Goal: Task Accomplishment & Management: Use online tool/utility

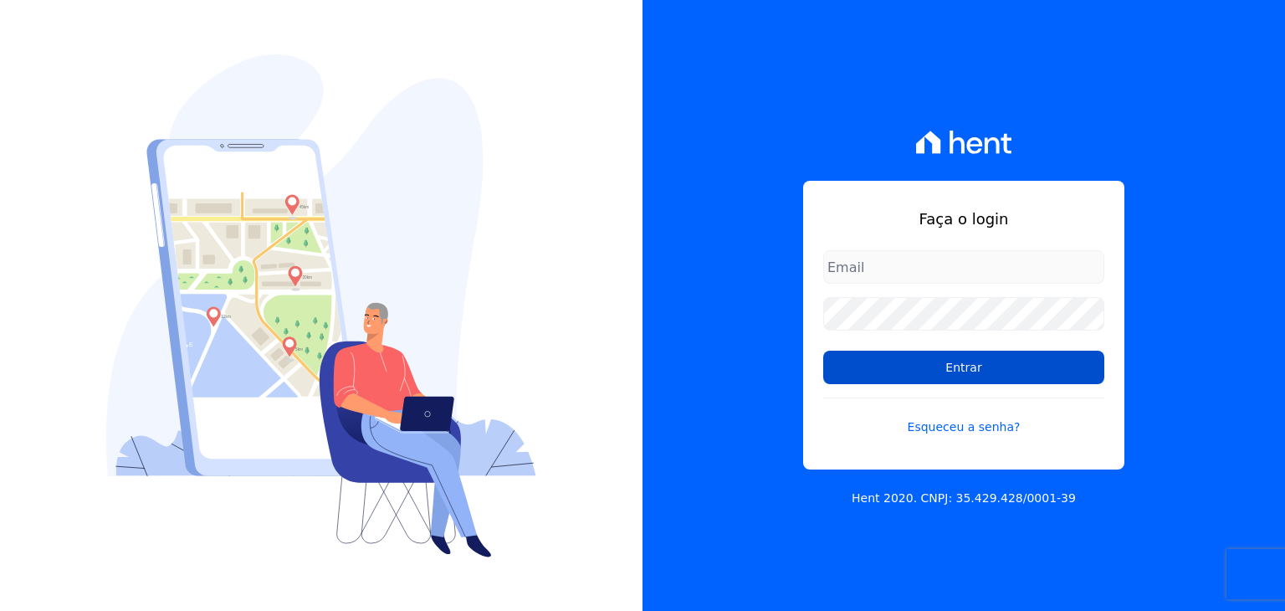
type input "[EMAIL_ADDRESS][DOMAIN_NAME]"
click at [961, 367] on input "Entrar" at bounding box center [963, 367] width 281 height 33
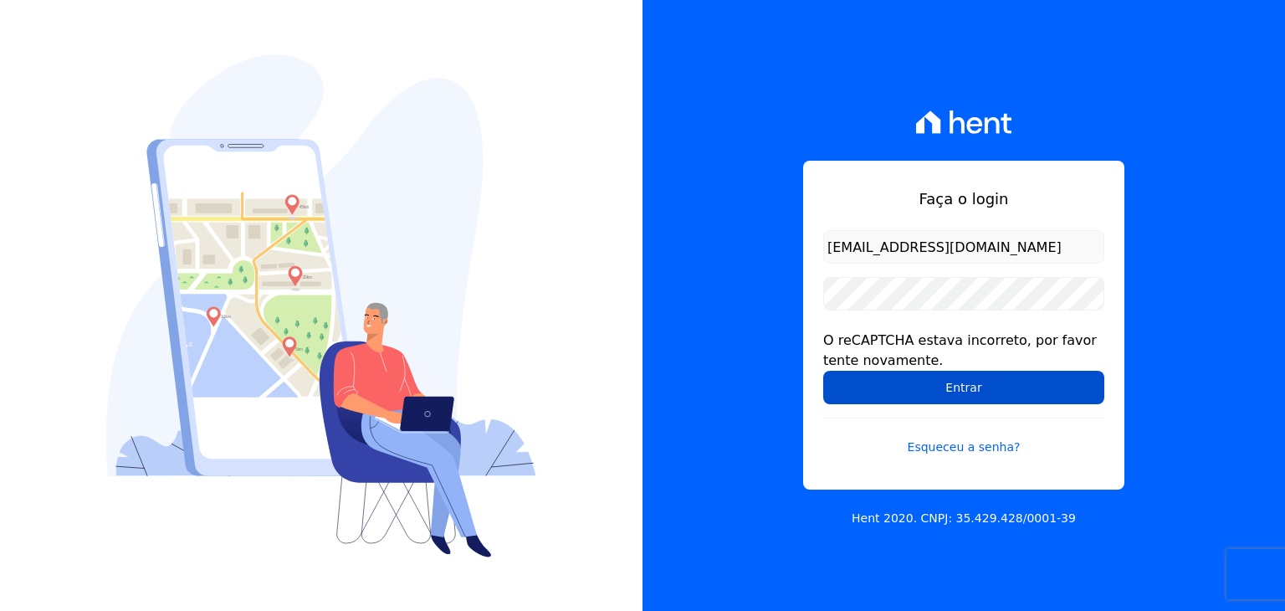
click at [880, 394] on input "Entrar" at bounding box center [963, 387] width 281 height 33
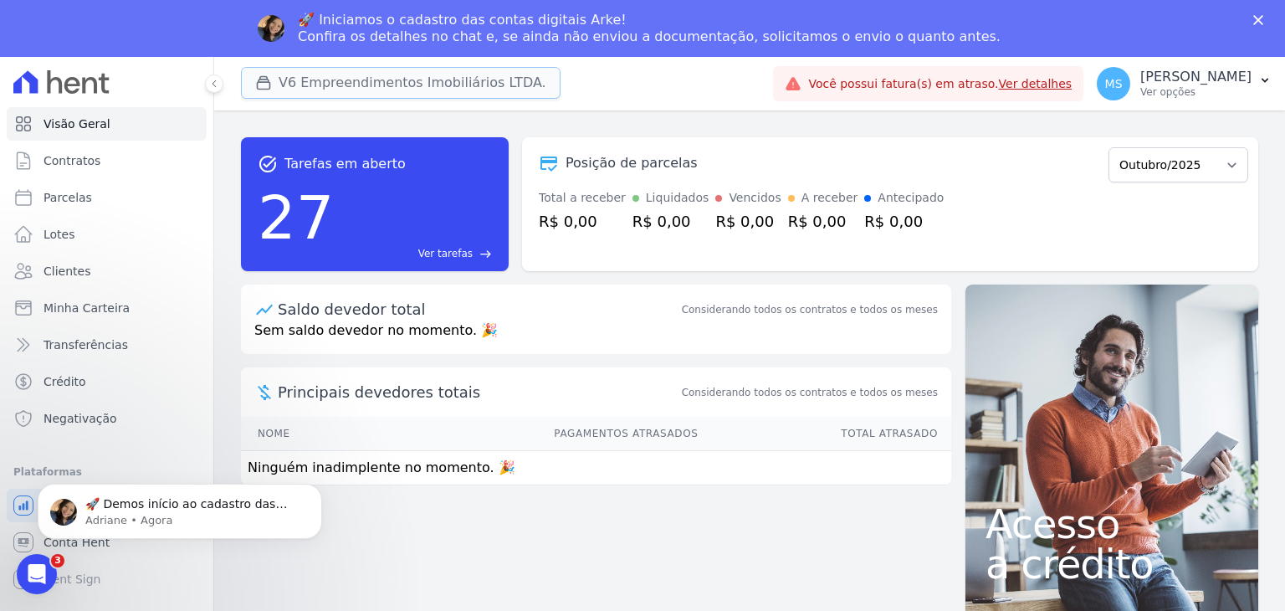
drag, startPoint x: 415, startPoint y: 79, endPoint x: 380, endPoint y: 96, distance: 39.3
click at [415, 79] on button "V6 Empreendimentos Imobiliários LTDA." at bounding box center [401, 83] width 320 height 32
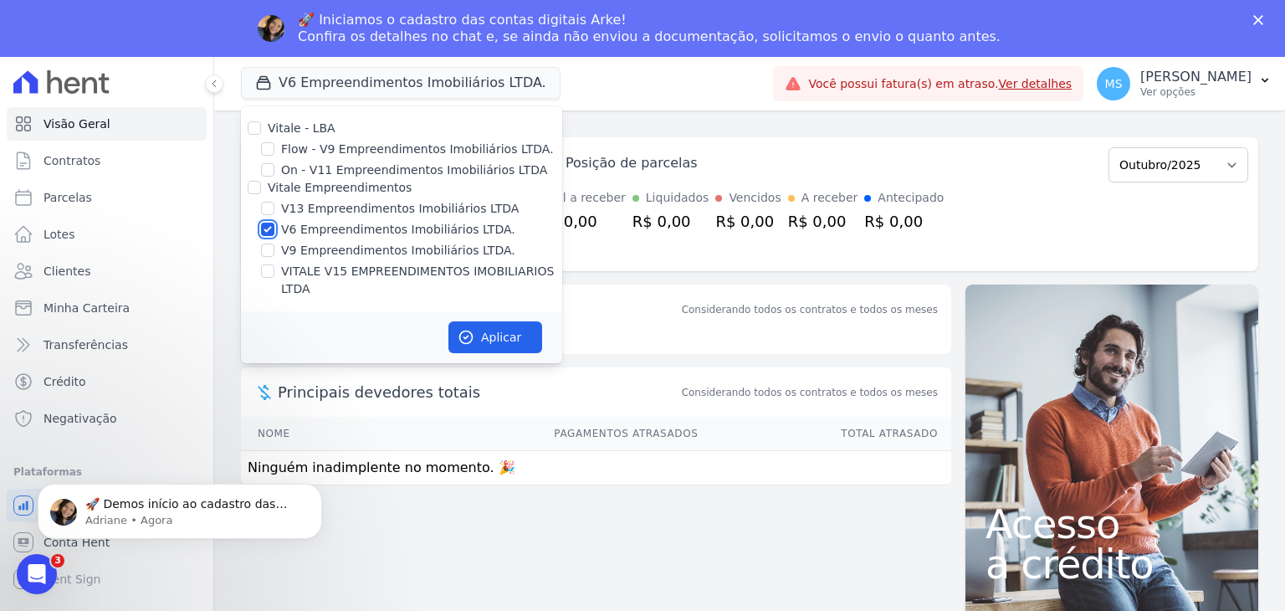
click at [264, 223] on input "V6 Empreendimentos Imobiliários LTDA." at bounding box center [267, 229] width 13 height 13
checkbox input "false"
click at [267, 275] on input "VITALE V15 EMPREENDIMENTOS IMOBILIARIOS LTDA" at bounding box center [267, 270] width 13 height 13
checkbox input "true"
click at [521, 323] on button "Aplicar" at bounding box center [496, 337] width 94 height 32
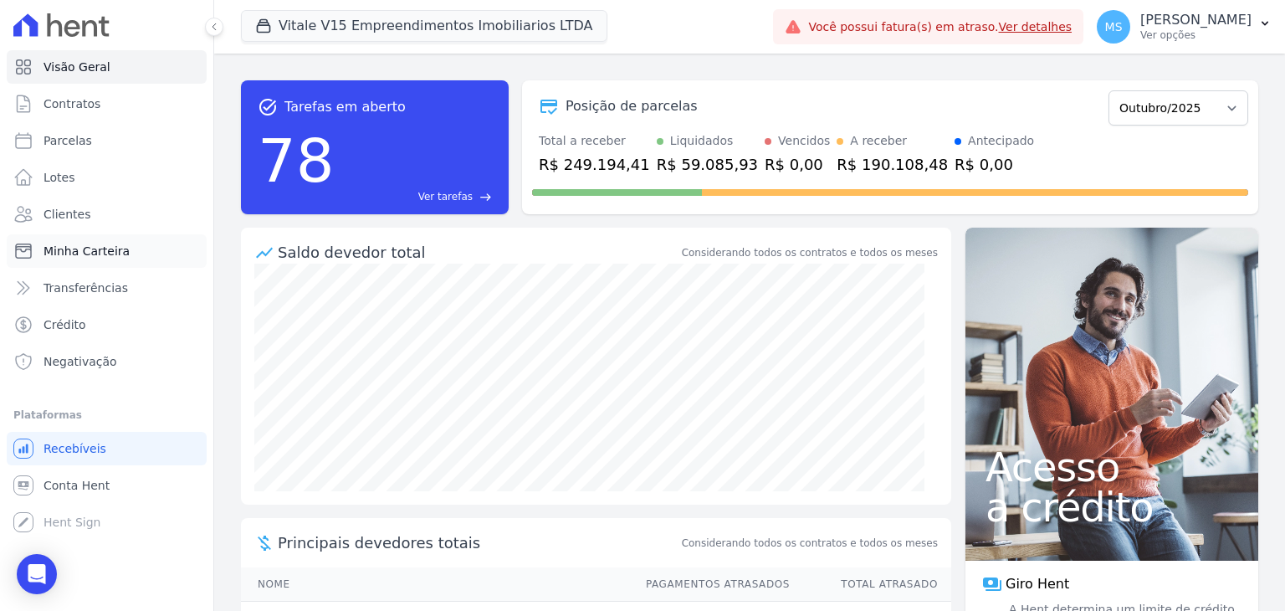
click at [97, 263] on link "Minha Carteira" at bounding box center [107, 250] width 200 height 33
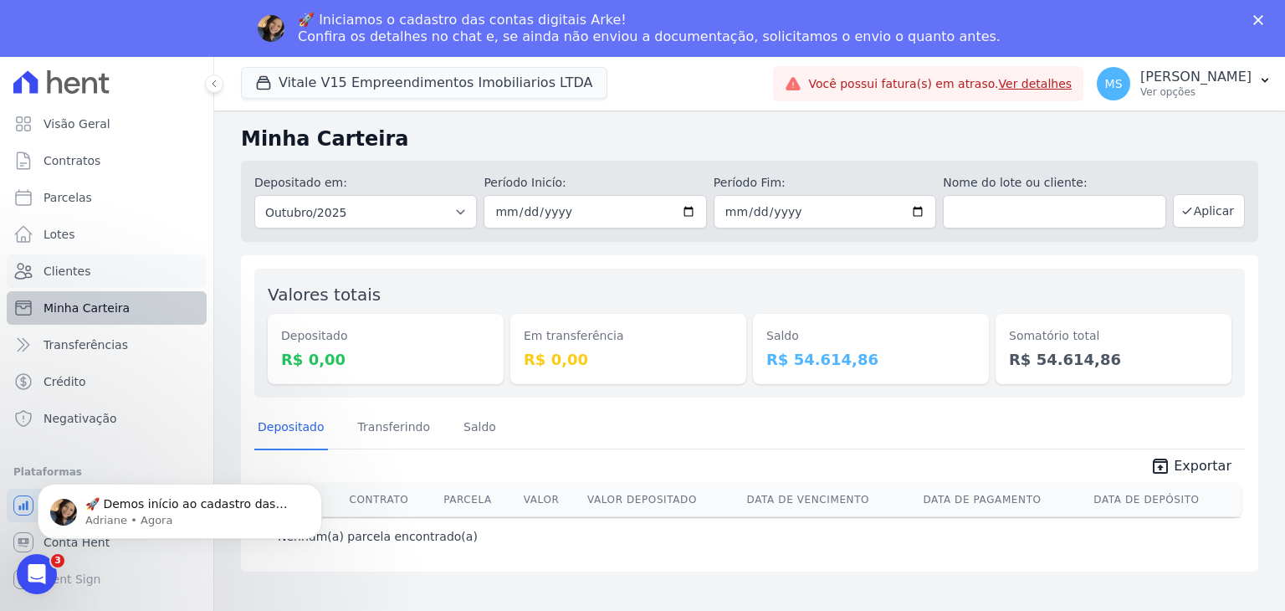
click at [68, 266] on span "Clientes" at bounding box center [67, 271] width 47 height 17
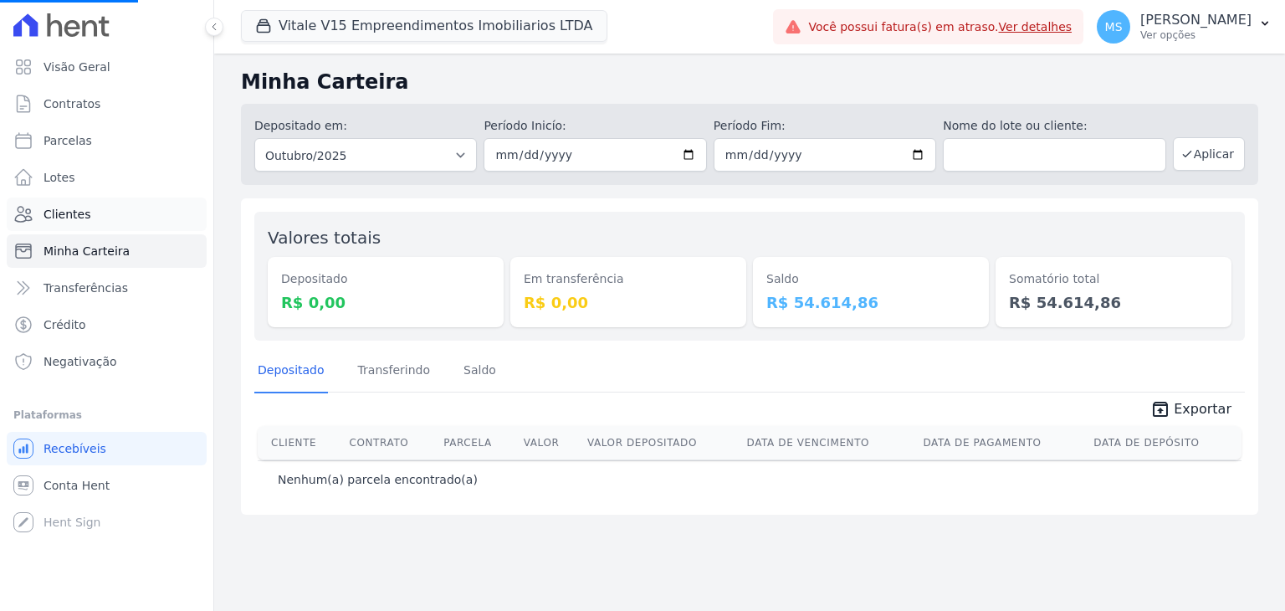
click at [69, 222] on span "Clientes" at bounding box center [67, 214] width 47 height 17
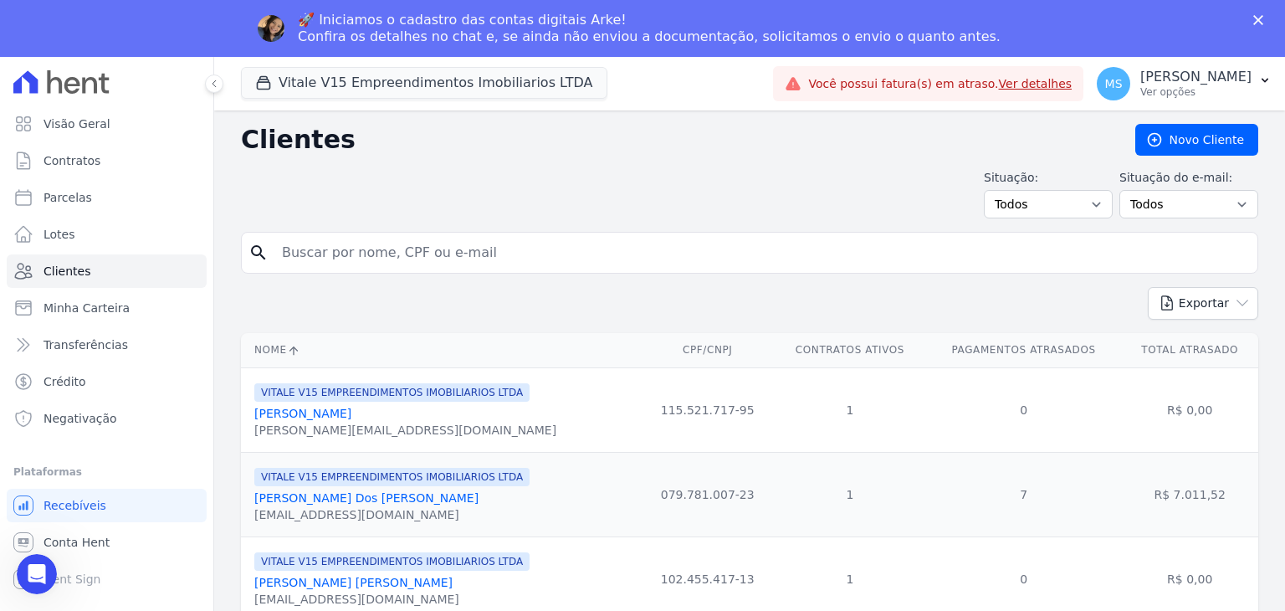
click at [359, 252] on input "search" at bounding box center [761, 252] width 979 height 33
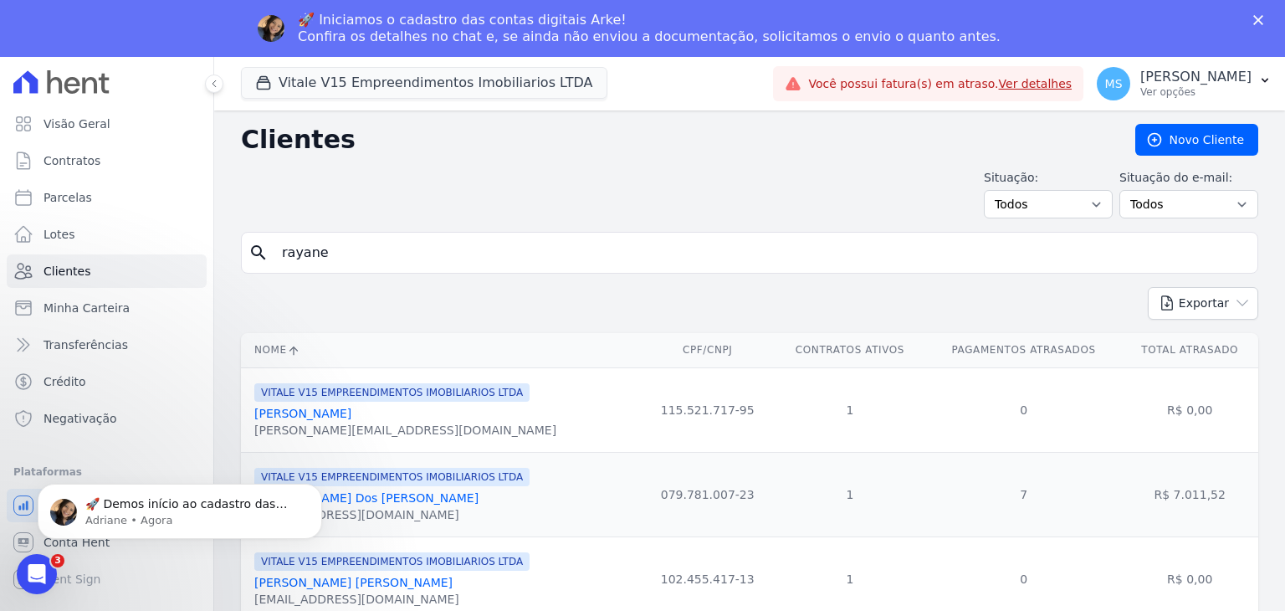
type input "rayane"
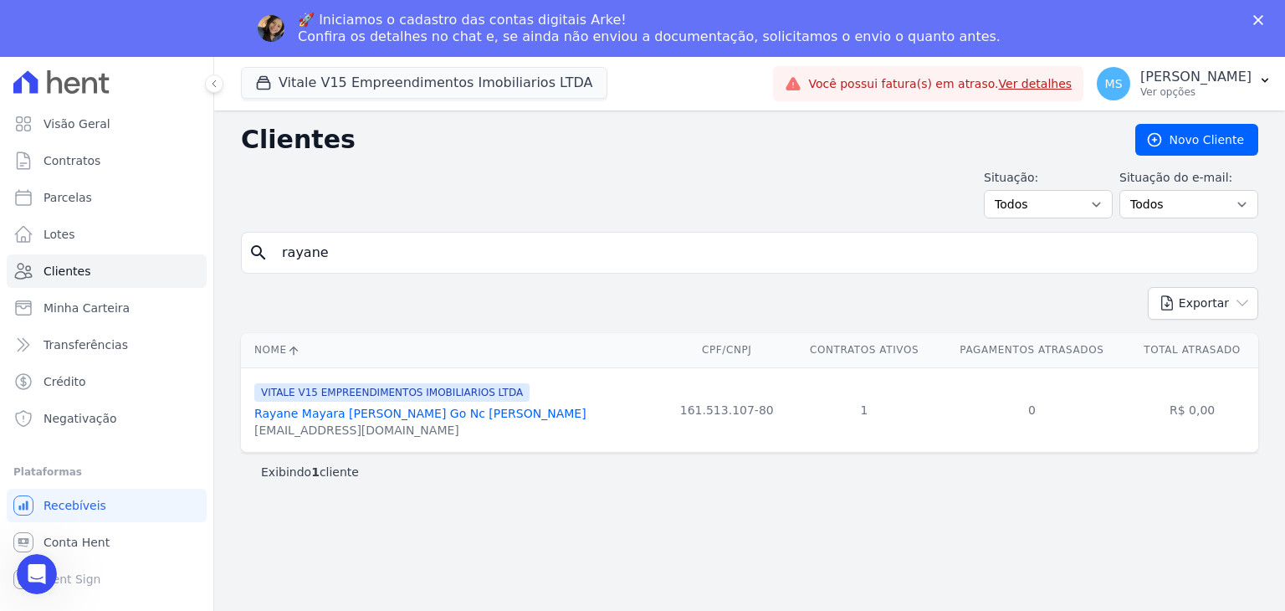
click at [355, 251] on input "rayane" at bounding box center [761, 252] width 979 height 33
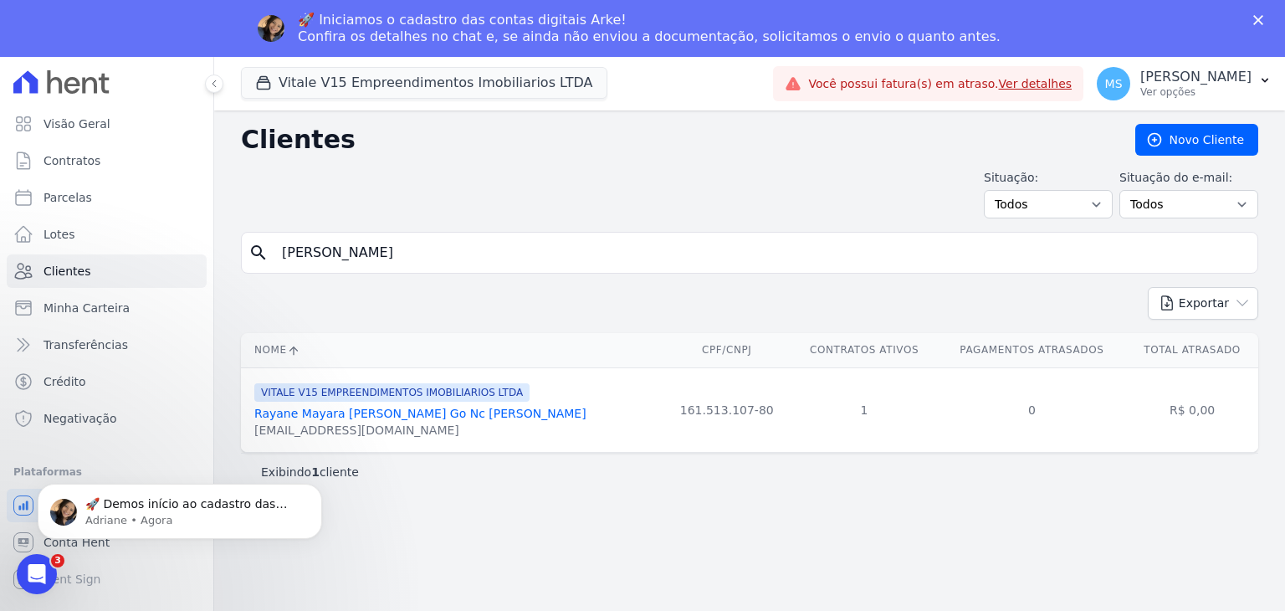
type input "[PERSON_NAME]"
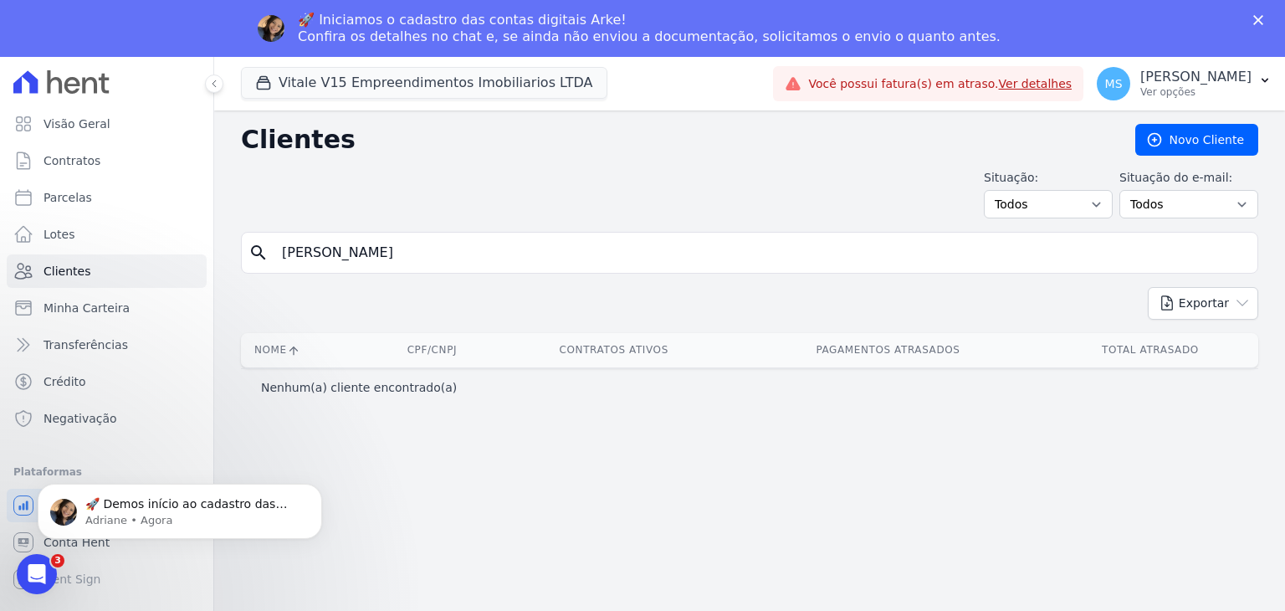
click at [319, 102] on div "[PERSON_NAME] V15 Empreendimentos Imobiliarios LTDA [PERSON_NAME] - LBA Flow - …" at bounding box center [504, 83] width 526 height 55
click at [313, 92] on button "Vitale V15 Empreendimentos Imobiliarios LTDA" at bounding box center [424, 83] width 367 height 32
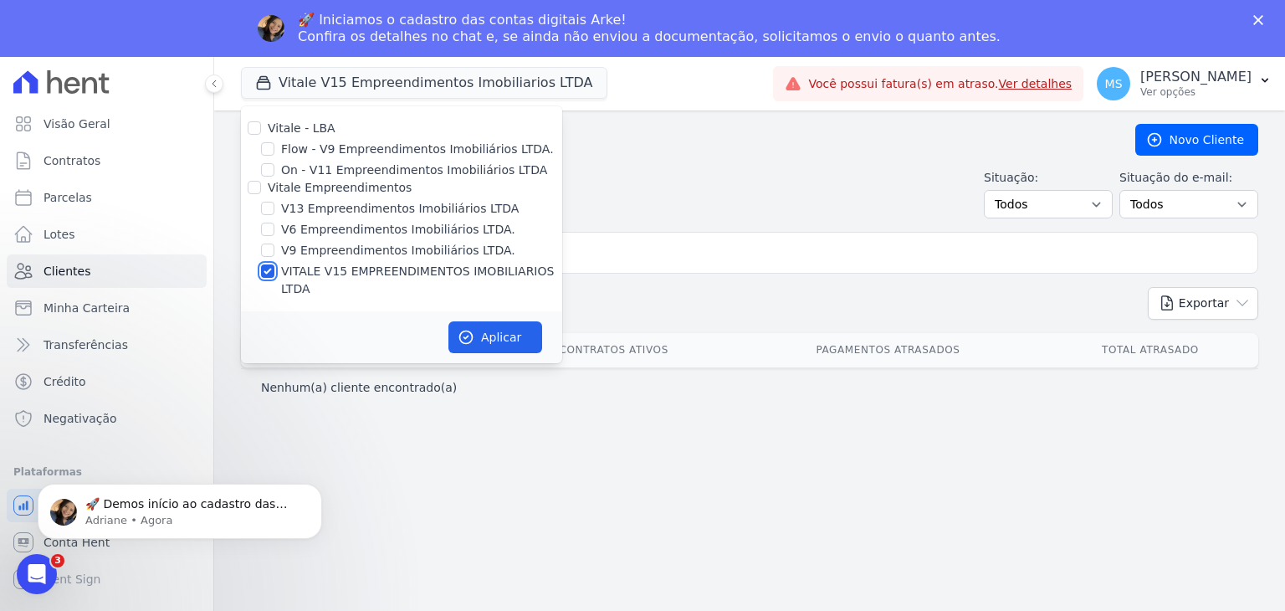
click at [264, 274] on input "VITALE V15 EMPREENDIMENTOS IMOBILIARIOS LTDA" at bounding box center [267, 270] width 13 height 13
checkbox input "false"
click at [274, 212] on input "V13 Empreendimentos Imobiliários LTDA" at bounding box center [267, 208] width 13 height 13
checkbox input "true"
click at [484, 321] on button "Aplicar" at bounding box center [496, 337] width 94 height 32
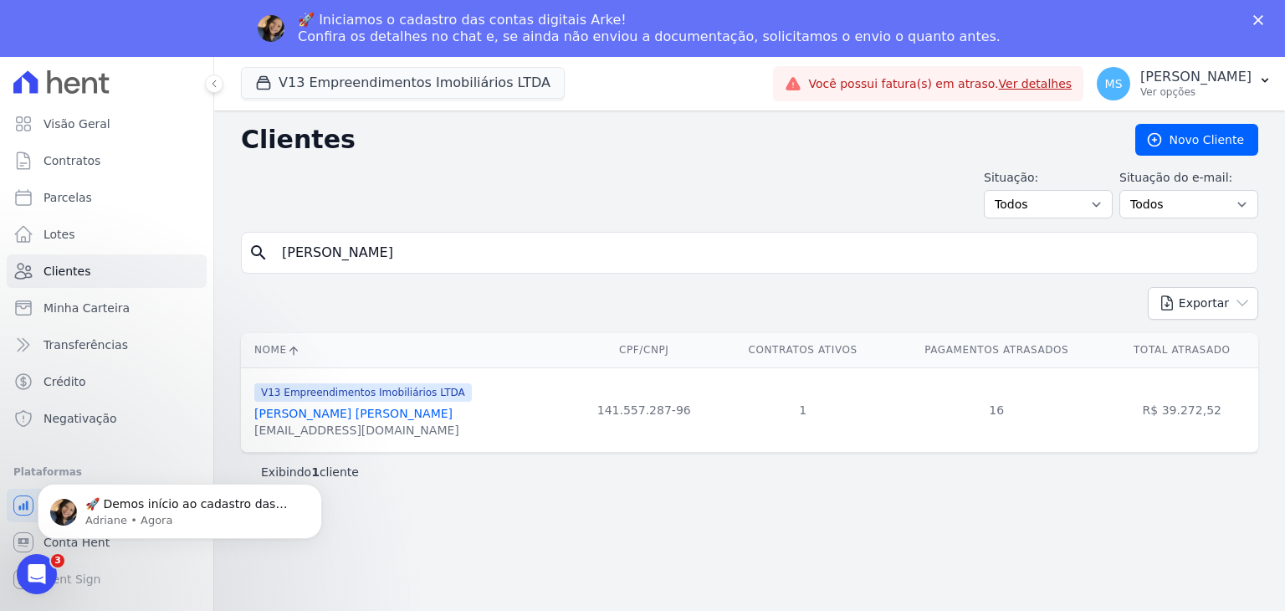
click at [328, 413] on link "[PERSON_NAME] [PERSON_NAME]" at bounding box center [353, 413] width 198 height 13
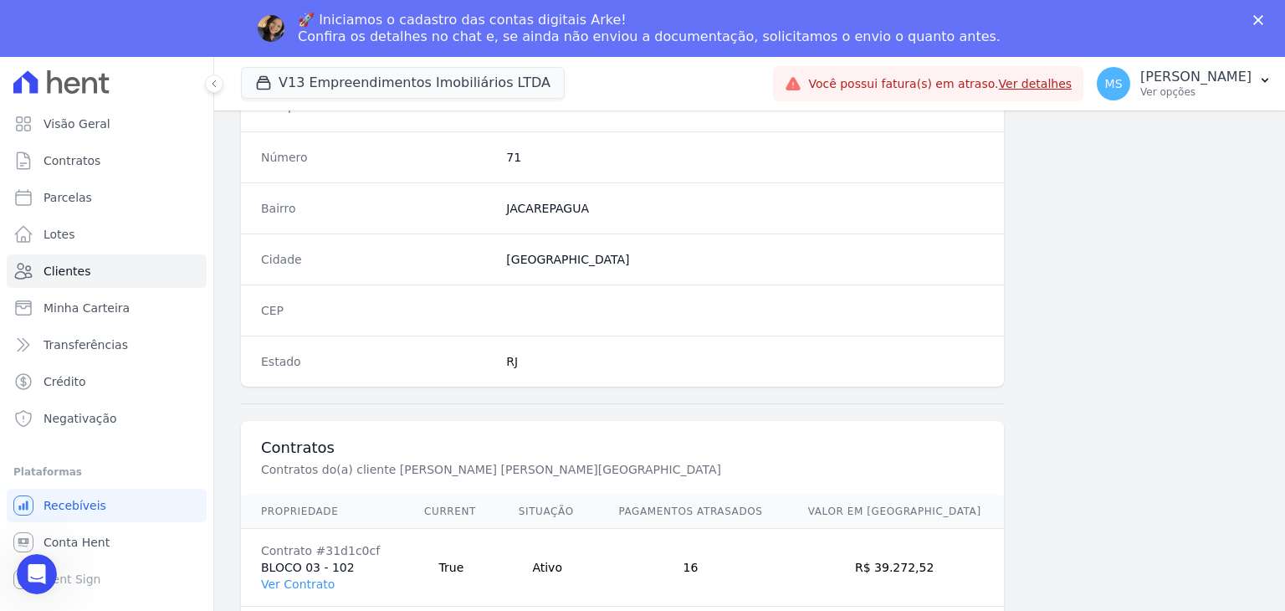
scroll to position [950, 0]
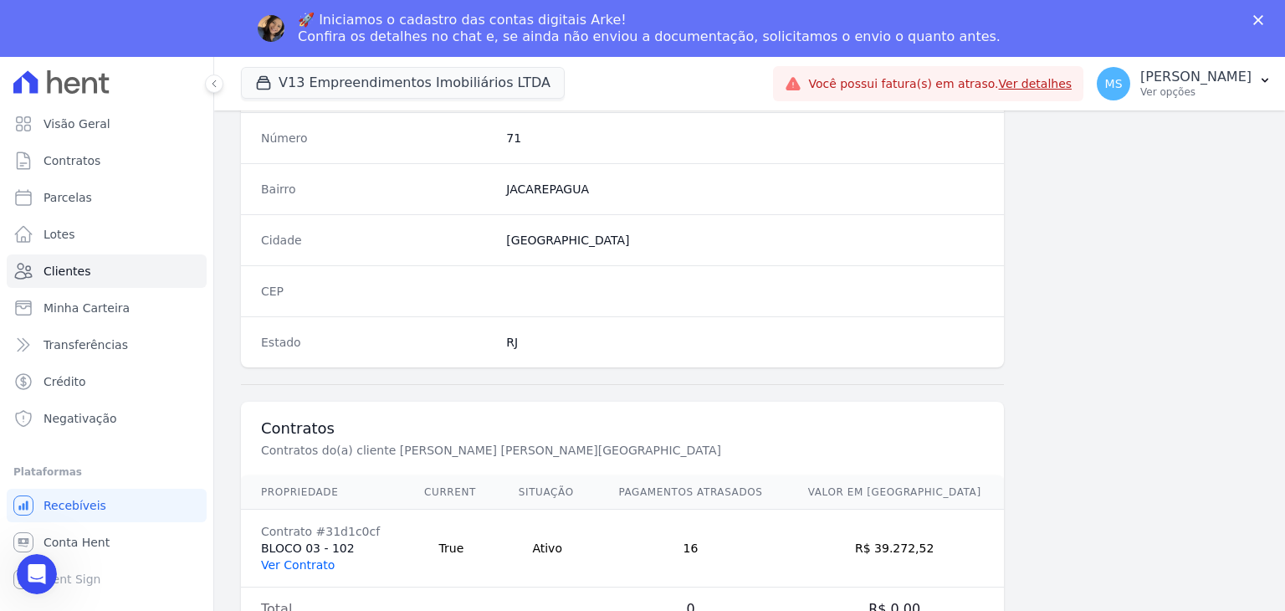
click at [316, 564] on link "Ver Contrato" at bounding box center [298, 564] width 74 height 13
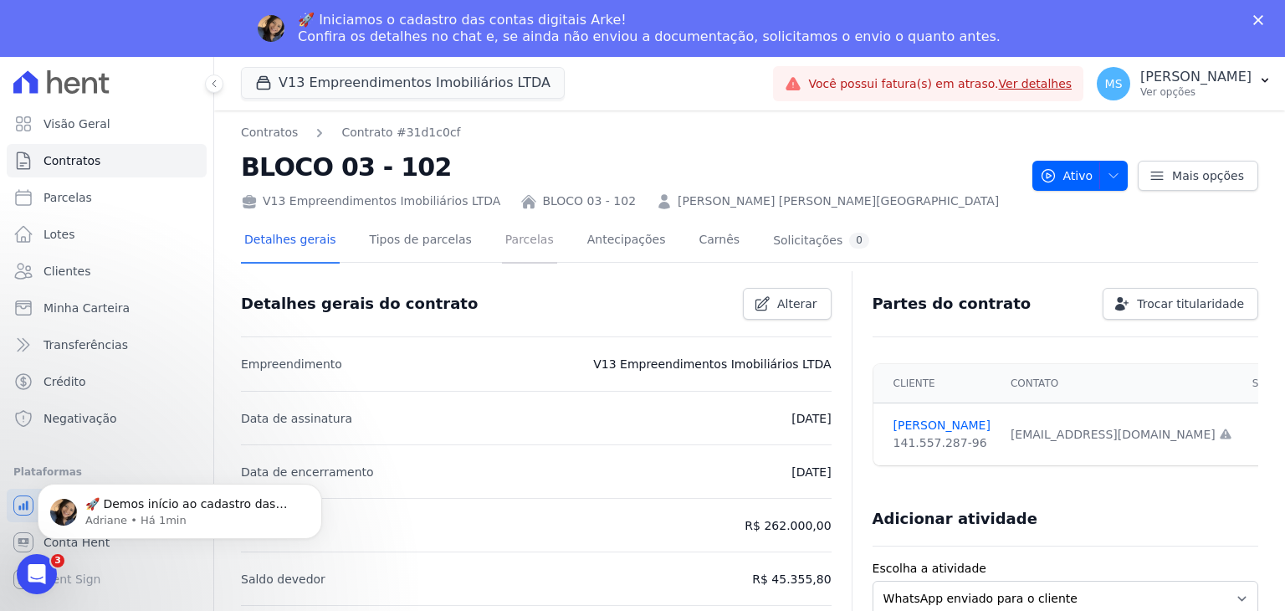
click at [511, 245] on link "Parcelas" at bounding box center [529, 241] width 55 height 44
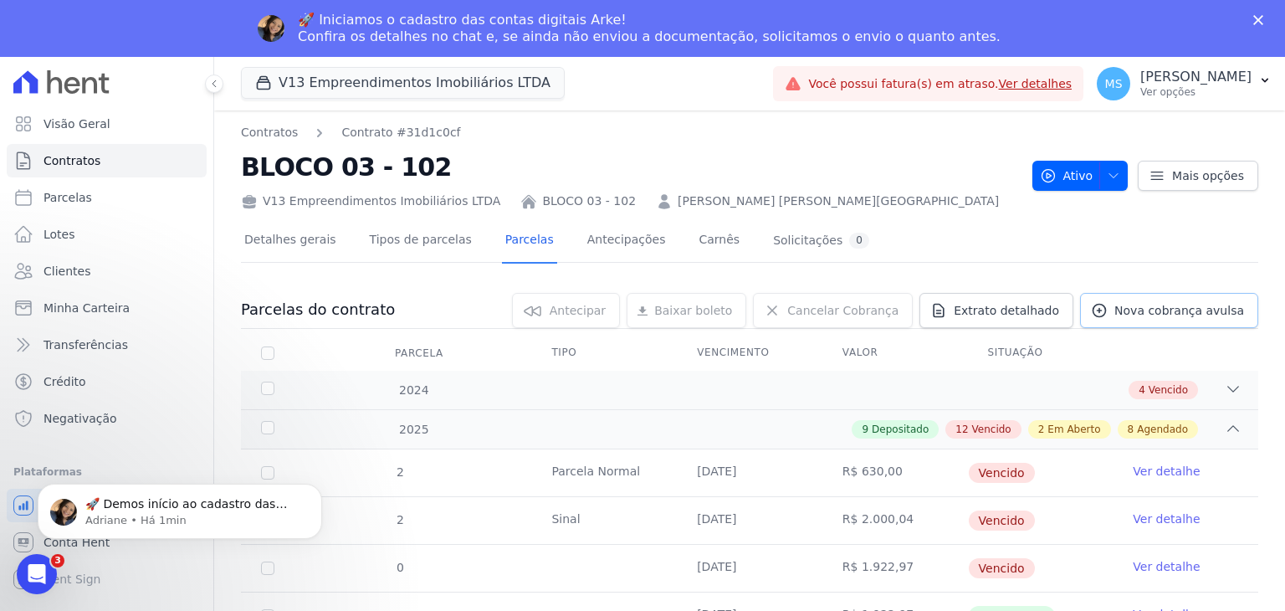
click at [1126, 302] on span "Nova cobrança avulsa" at bounding box center [1180, 310] width 130 height 17
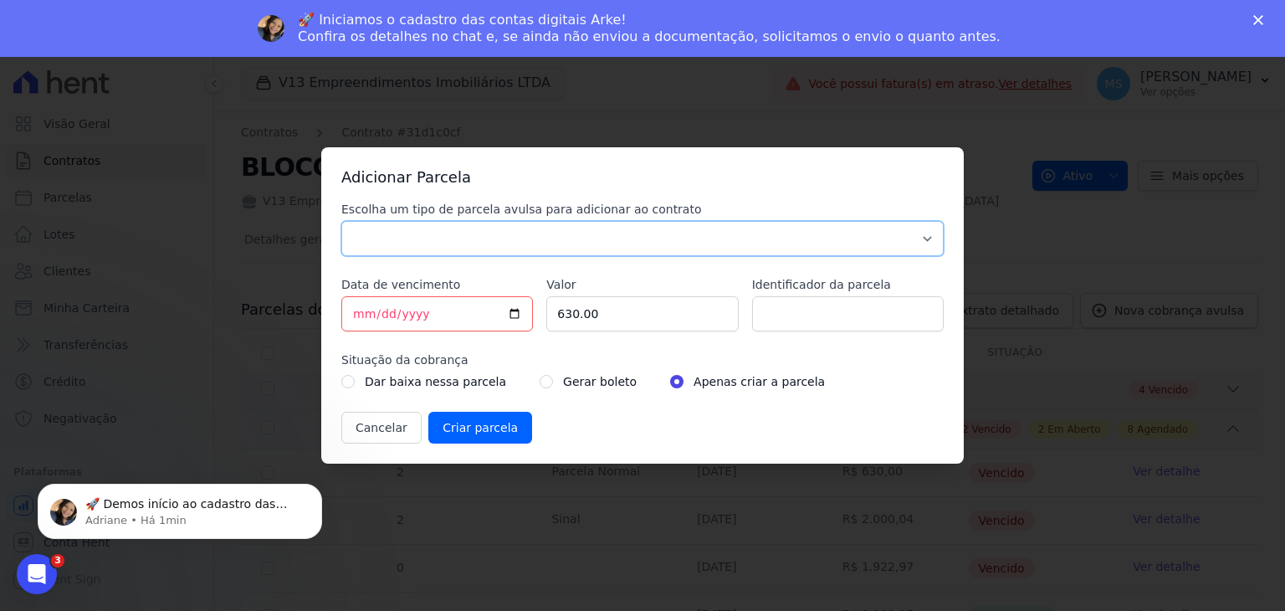
click at [386, 228] on select "Parcela Normal Sinal Caução Intercalada Chaves Pré Chaves Pós Chaves Taxas Quit…" at bounding box center [642, 238] width 603 height 35
select select "others"
click at [341, 221] on select "Parcela Normal Sinal Caução Intercalada Chaves Pré Chaves Pós Chaves Taxas Quit…" at bounding box center [642, 238] width 603 height 35
click at [362, 312] on input "[DATE]" at bounding box center [437, 313] width 192 height 35
drag, startPoint x: 586, startPoint y: 321, endPoint x: 527, endPoint y: 316, distance: 58.9
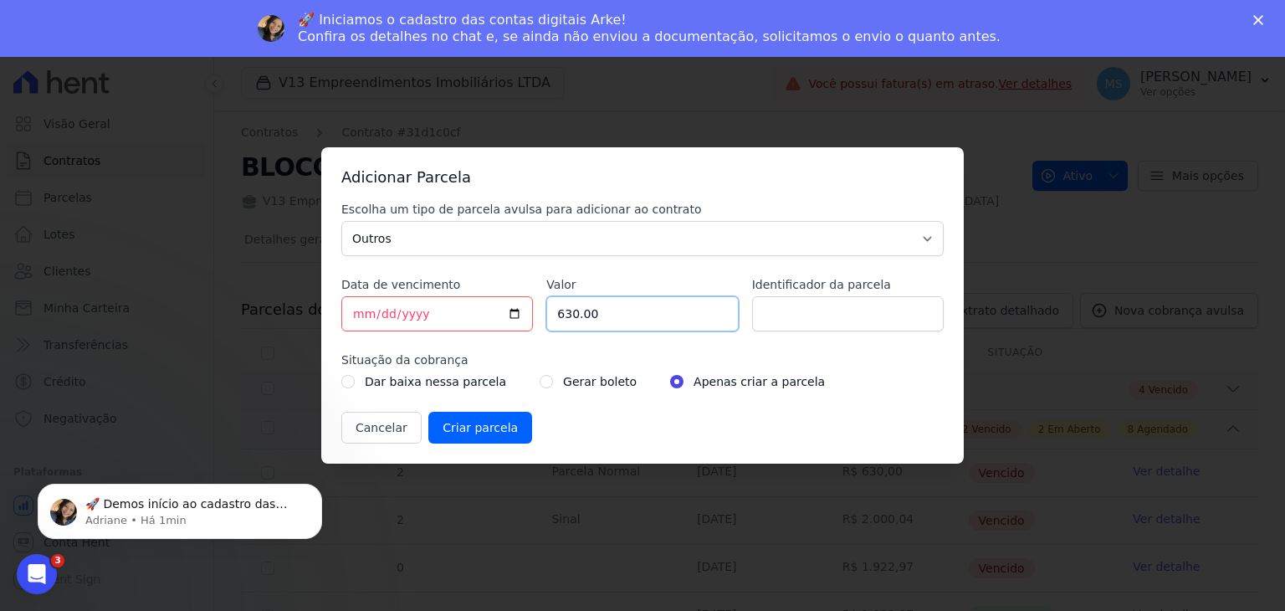
click at [532, 318] on div "Escolha um tipo de parcela avulsa para adicionar ao contrato Parcela Normal Sin…" at bounding box center [642, 322] width 603 height 243
click at [613, 313] on input "630.00" at bounding box center [642, 313] width 192 height 35
drag, startPoint x: 613, startPoint y: 313, endPoint x: 549, endPoint y: 320, distance: 64.8
click at [550, 320] on input "630.00" at bounding box center [642, 313] width 192 height 35
type input "2977.20"
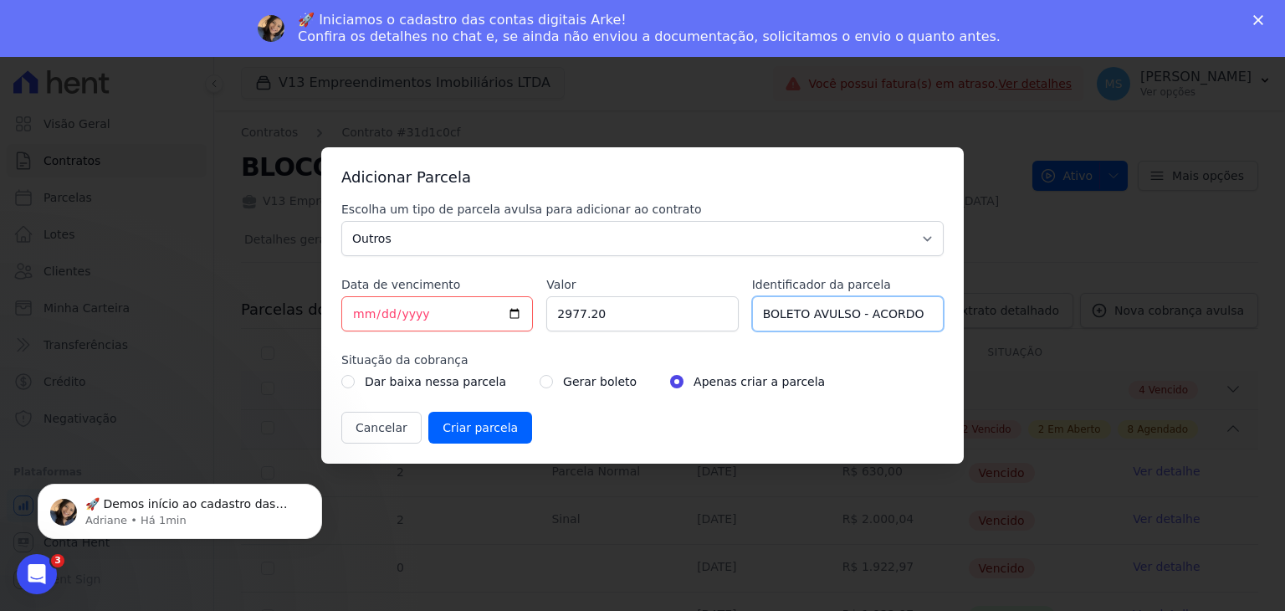
type input "BOLETO AVULSO - ACORDO"
click at [540, 377] on input "radio" at bounding box center [546, 381] width 13 height 13
radio input "true"
click at [481, 425] on input "Criar parcela" at bounding box center [480, 428] width 104 height 32
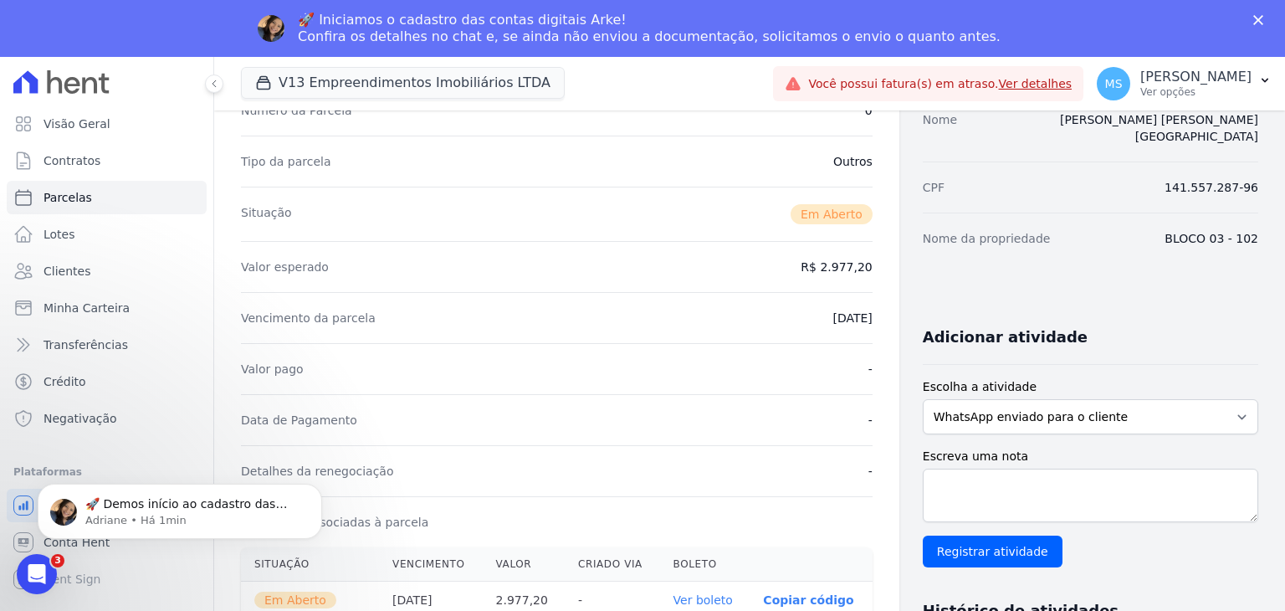
scroll to position [251, 0]
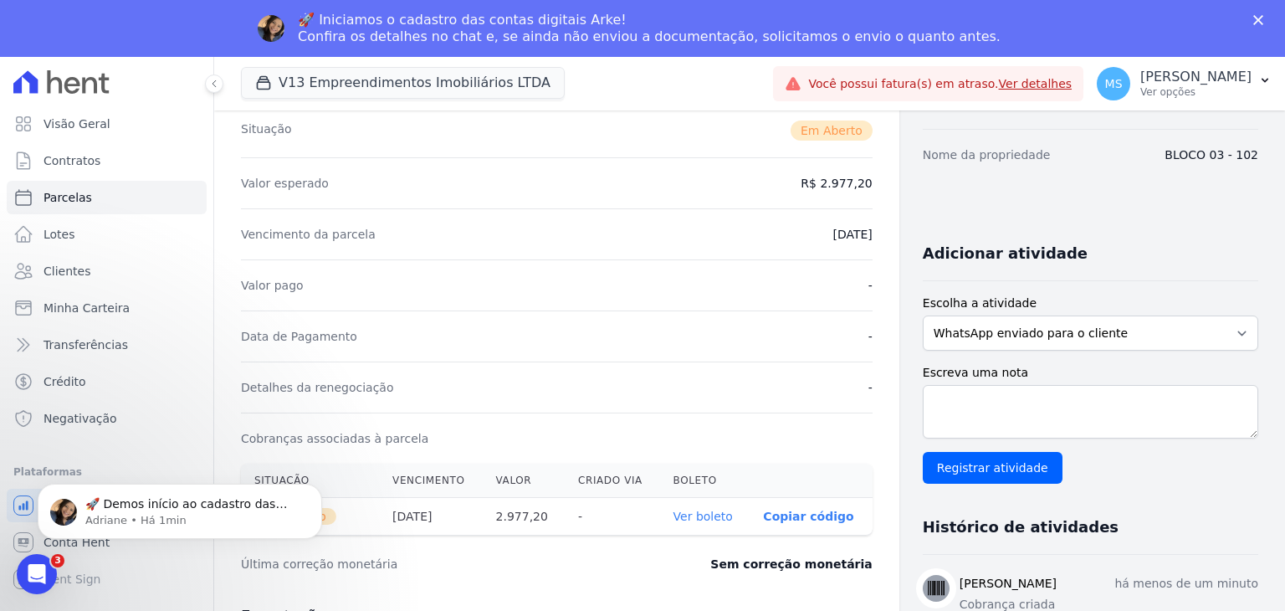
click at [707, 516] on link "Ver boleto" at bounding box center [703, 516] width 59 height 13
